Goal: Find specific page/section: Find specific page/section

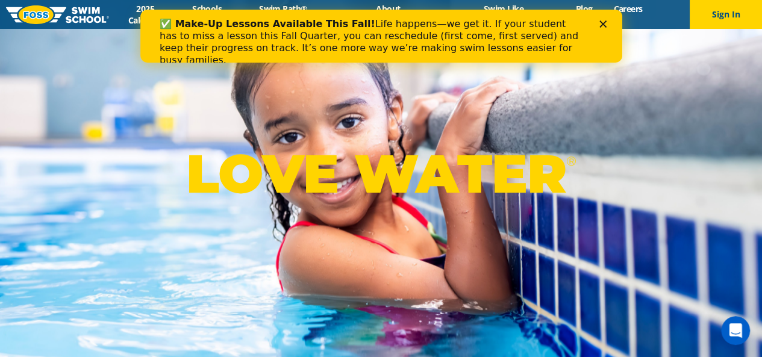
click at [600, 25] on icon "Close" at bounding box center [602, 23] width 7 height 7
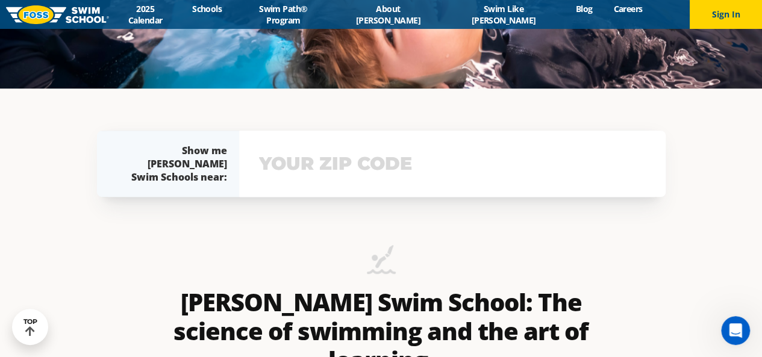
click at [391, 166] on input "text" at bounding box center [452, 163] width 393 height 35
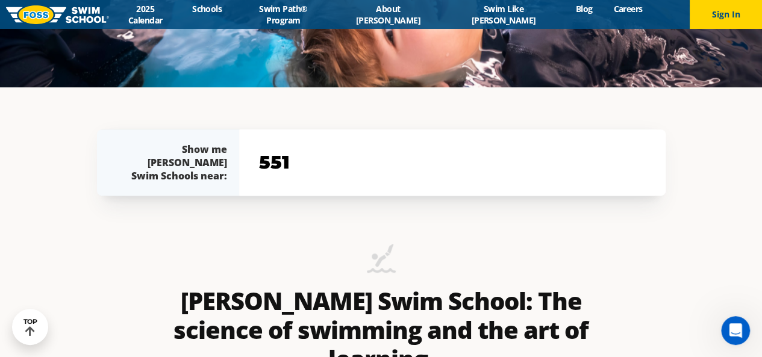
scroll to position [339, 0]
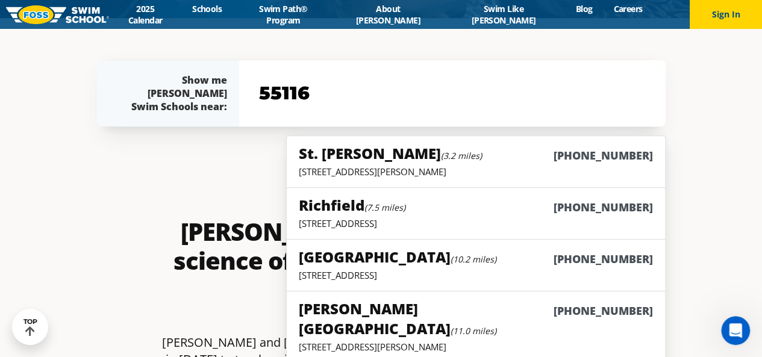
type input "55116"
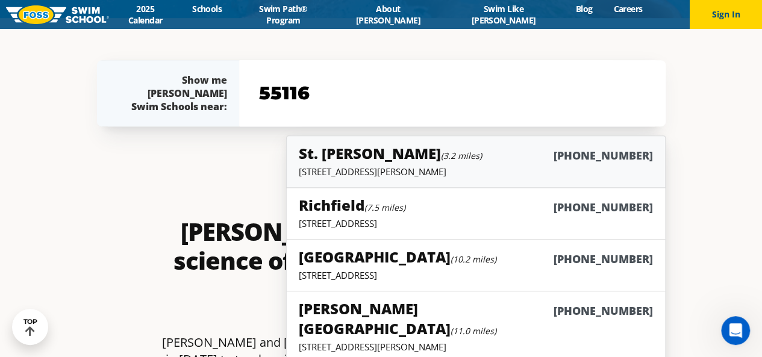
click at [500, 160] on div "St. Paul (3.2 miles) (651) 646-7946" at bounding box center [476, 154] width 354 height 22
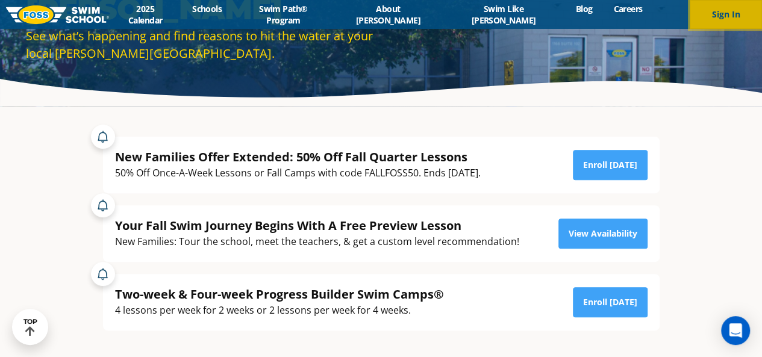
click at [725, 21] on button "Sign In" at bounding box center [726, 14] width 72 height 29
